Goal: Task Accomplishment & Management: Use online tool/utility

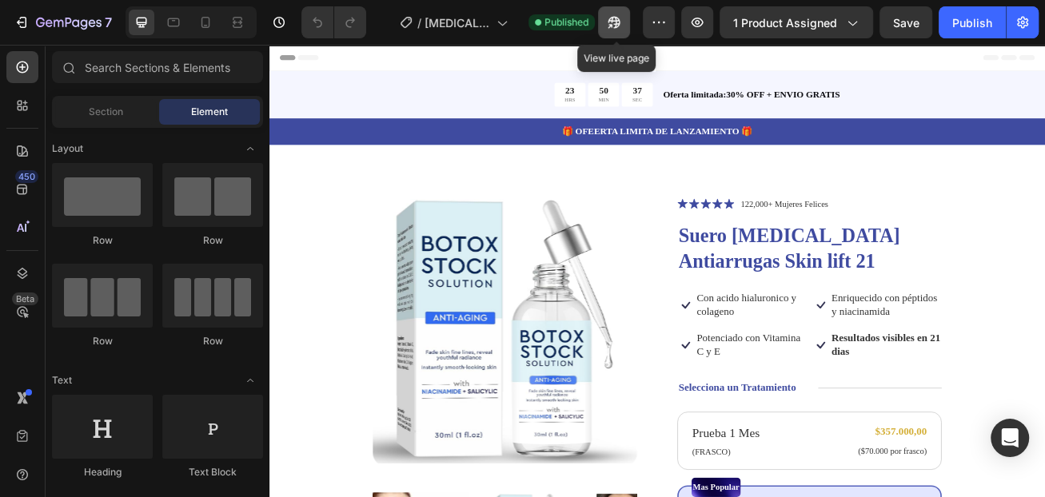
click at [613, 25] on icon "button" at bounding box center [611, 26] width 4 height 4
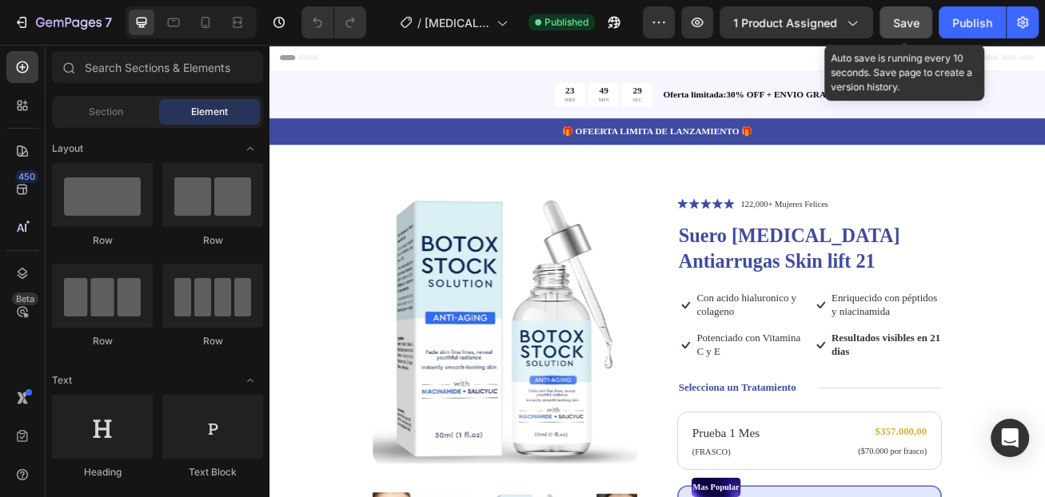
click at [891, 16] on button "Save" at bounding box center [906, 22] width 53 height 32
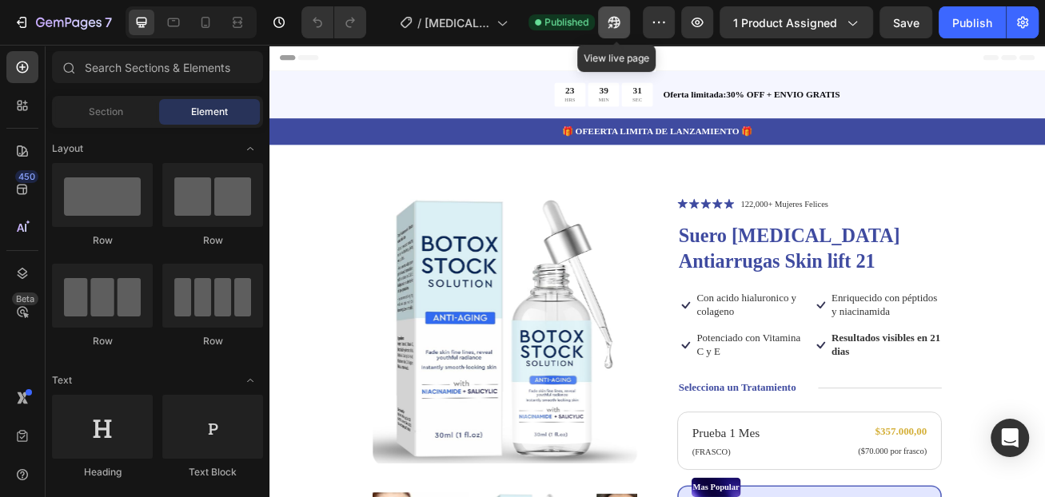
click at [611, 24] on icon "button" at bounding box center [611, 26] width 4 height 4
